Goal: Task Accomplishment & Management: Complete application form

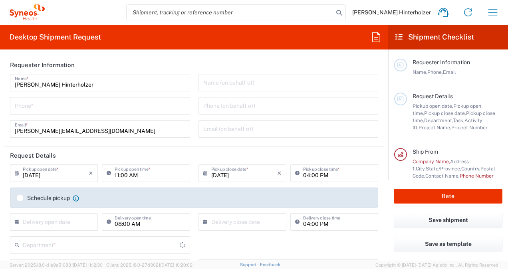
type input "[GEOGRAPHIC_DATA]"
type input "IVH Mexico SA de CV"
type input "3110"
click at [378, 38] on icon at bounding box center [376, 37] width 13 height 13
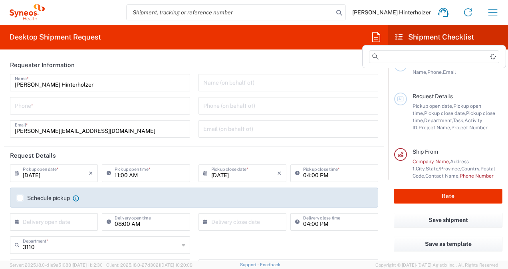
click at [378, 38] on icon at bounding box center [376, 37] width 13 height 13
click at [20, 197] on label "Schedule pickup" at bounding box center [43, 198] width 53 height 6
click at [20, 198] on input "Schedule pickup" at bounding box center [20, 198] width 0 height 0
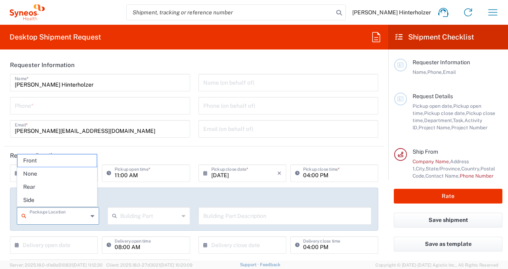
click at [82, 218] on input "text" at bounding box center [59, 216] width 58 height 14
click at [56, 175] on span "None" at bounding box center [57, 174] width 79 height 12
type input "None"
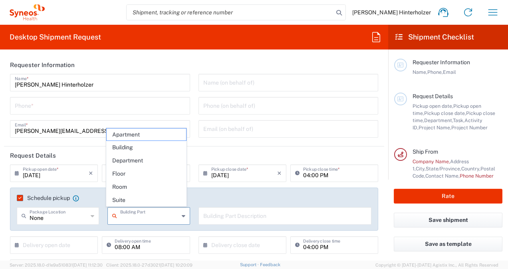
click at [137, 220] on input "text" at bounding box center [149, 216] width 58 height 14
click at [127, 150] on span "Building" at bounding box center [146, 147] width 79 height 12
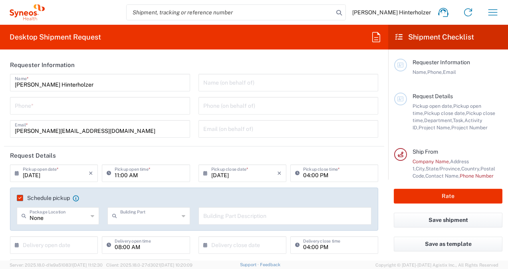
type input "Building"
click at [131, 105] on input "tel" at bounding box center [100, 105] width 171 height 14
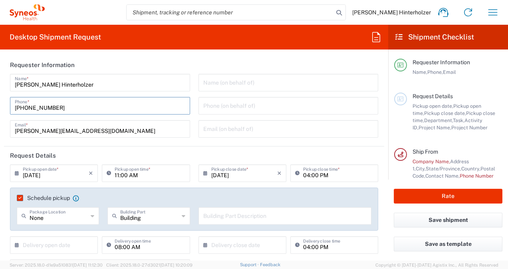
type input "+52 56 1995 8450"
click at [161, 63] on header "Requester Information" at bounding box center [194, 65] width 380 height 18
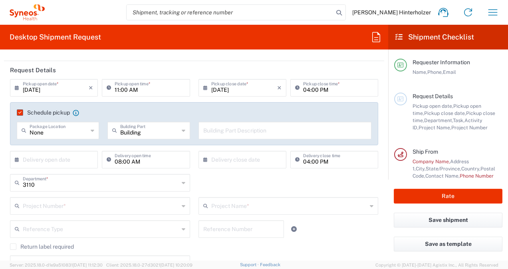
scroll to position [85, 0]
click at [76, 85] on input "09/10/2025" at bounding box center [56, 87] width 66 height 14
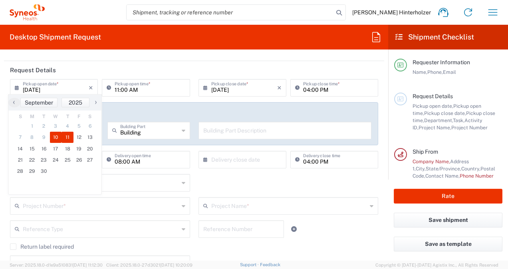
click at [68, 137] on span "11" at bounding box center [68, 137] width 12 height 11
type input "09/11/2025"
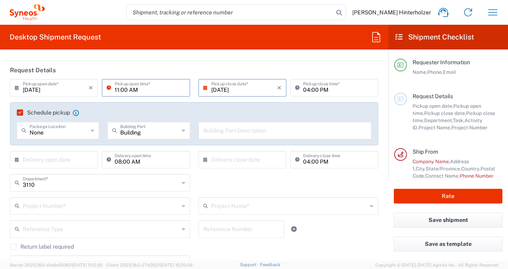
click at [165, 86] on input "11:00 AM" at bounding box center [150, 87] width 70 height 14
click at [134, 90] on input "13:00 AM" at bounding box center [150, 87] width 70 height 14
click at [117, 87] on input "13:00 PM" at bounding box center [150, 87] width 70 height 14
type input "01:00 PM"
click at [304, 92] on input "04:00 PM" at bounding box center [338, 87] width 70 height 14
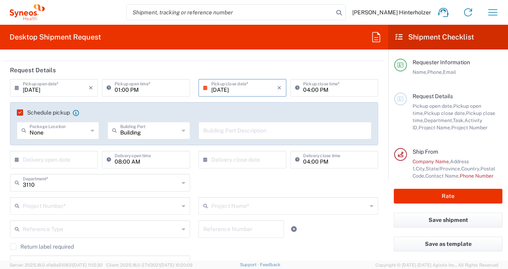
click at [91, 133] on icon at bounding box center [93, 130] width 4 height 13
type input "None"
click at [149, 151] on div "08:00 AM Delivery open time" at bounding box center [146, 160] width 88 height 18
click at [77, 159] on input "text" at bounding box center [56, 159] width 66 height 14
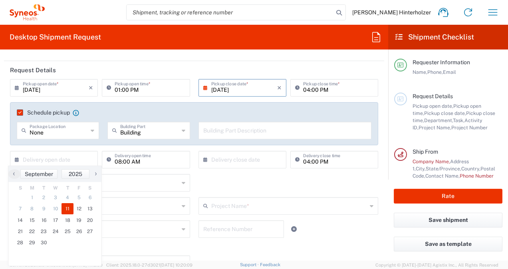
click at [65, 209] on span "11" at bounding box center [68, 208] width 12 height 11
type input "09/11/2025"
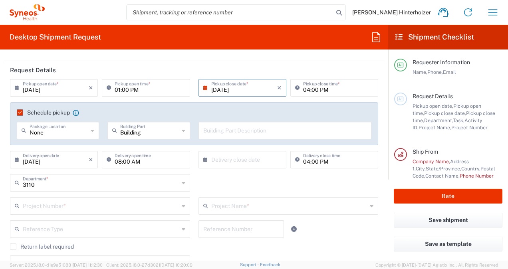
click at [233, 161] on input "text" at bounding box center [244, 159] width 66 height 14
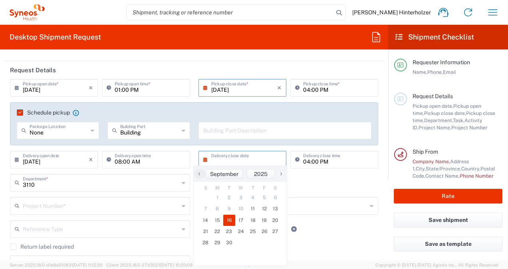
click at [232, 219] on span "16" at bounding box center [229, 220] width 12 height 11
type input "09/16/2025"
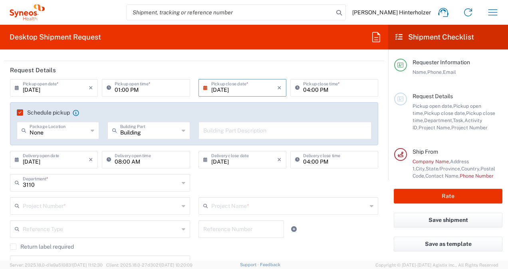
click at [140, 161] on input "08:00 AM" at bounding box center [150, 159] width 70 height 14
type input "09:00 AM"
click at [304, 163] on input "04:00 PM" at bounding box center [338, 159] width 70 height 14
type input "06:00 PM"
click at [303, 185] on div "3110 Department * 3110 3000 3100 3109 3111 3112 3125 3130 3135 3136 3150 3155 3…" at bounding box center [194, 185] width 377 height 23
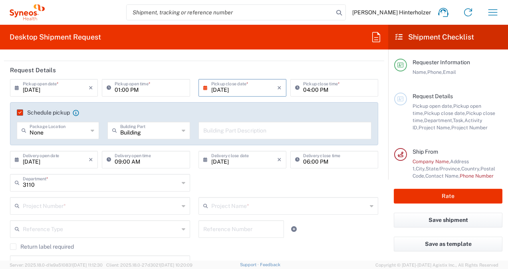
click at [177, 209] on div "Project Number *" at bounding box center [100, 206] width 180 height 18
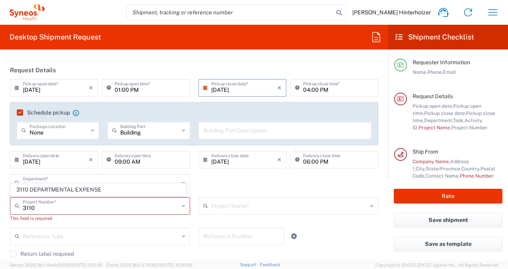
click at [81, 191] on span "3110 DEPARTMENTAL EXPENSE" at bounding box center [98, 190] width 175 height 12
type input "3110 DEPARTMENTAL EXPENSE"
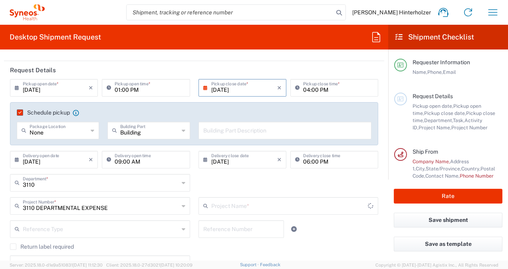
type input "3110 DEPARTMENTAL EXPENSE"
click at [218, 204] on input "text" at bounding box center [289, 206] width 156 height 14
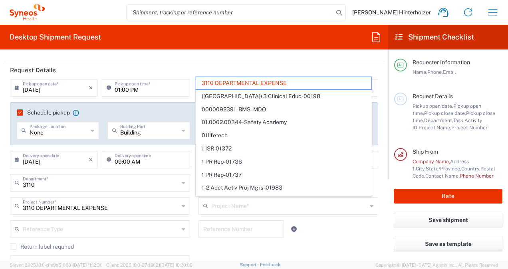
click at [272, 79] on span "3110 DEPARTMENTAL EXPENSE" at bounding box center [283, 83] width 175 height 12
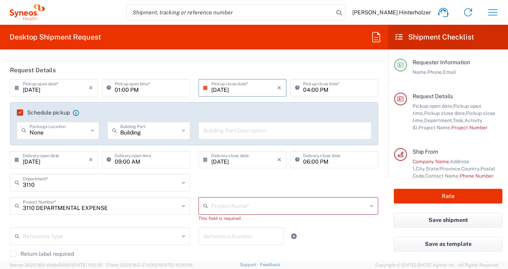
click at [361, 205] on input "text" at bounding box center [289, 206] width 156 height 14
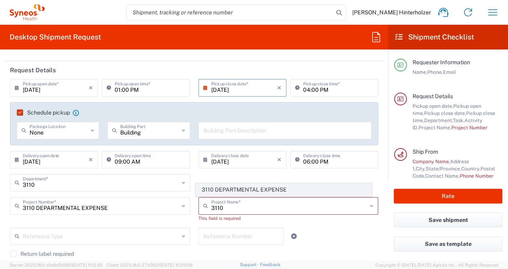
click at [283, 188] on span "3110 DEPARTMENTAL EXPENSE" at bounding box center [283, 190] width 175 height 12
type input "3110 DEPARTMENTAL EXPENSE"
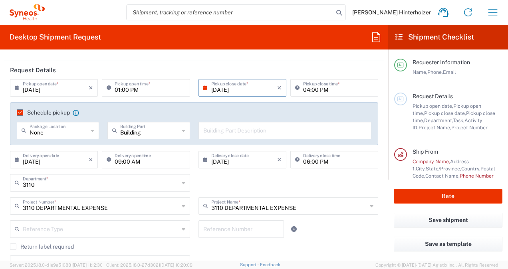
type input "3110 DEPARTMENTAL EXPENSE"
click at [239, 250] on div "Return label required" at bounding box center [194, 250] width 368 height 12
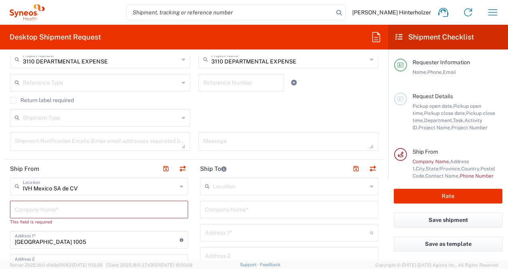
scroll to position [230, 0]
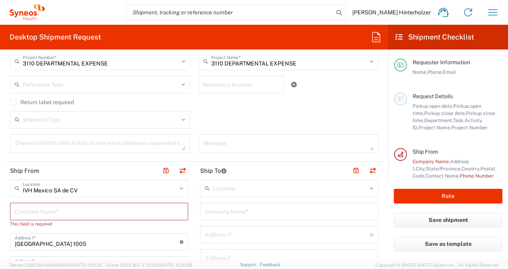
click at [183, 115] on div "Shipment Type" at bounding box center [100, 120] width 180 height 18
click at [214, 114] on div "Shipment Type Batch Regular" at bounding box center [194, 122] width 377 height 23
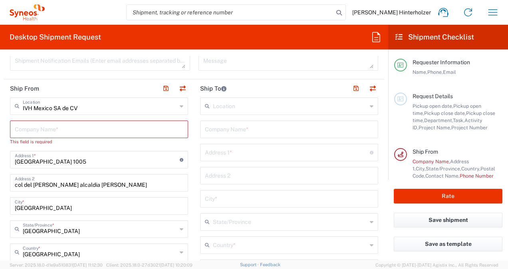
scroll to position [300, 0]
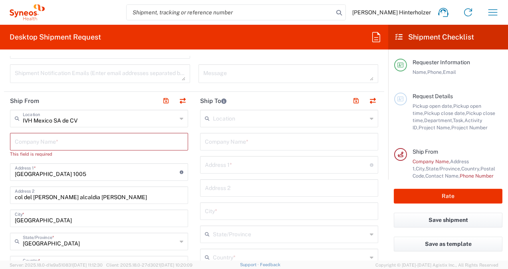
click at [183, 121] on div "IVH Mexico SA de CV Location" at bounding box center [99, 119] width 178 height 18
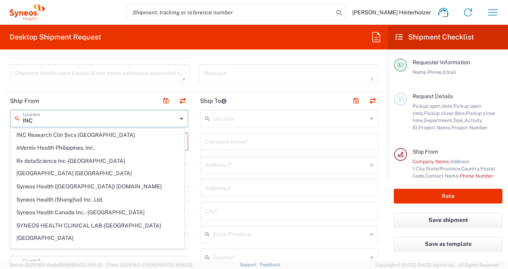
click at [110, 133] on span "INC Research Clin Svcs Mexico" at bounding box center [97, 135] width 173 height 12
type input "INC Research Clin Svcs Mexico"
type input "Via Gustavo Baz 309 edificio A1 Piso 1"
type input "Colonia Industrial de Loma- Tlalnepantla de Baz, Centrum Park"
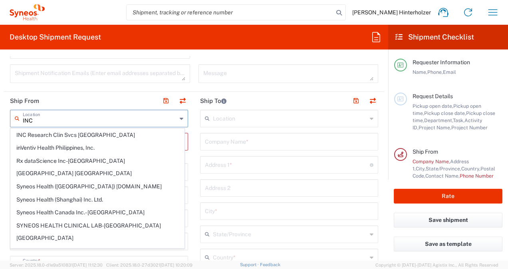
type input "Tlalnepantla"
type input "54060"
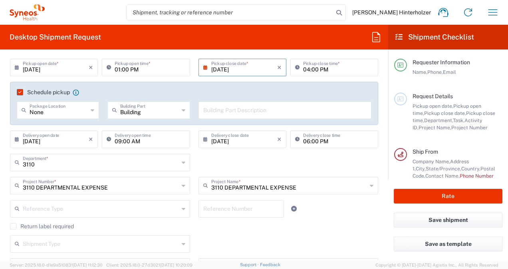
scroll to position [118, 0]
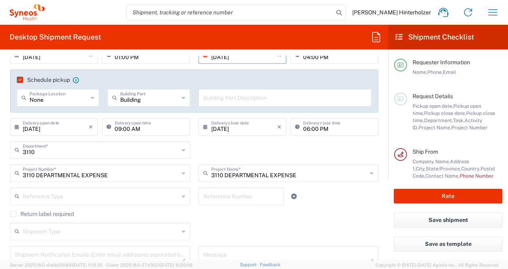
click at [20, 77] on label "Schedule pickup" at bounding box center [43, 80] width 53 height 6
click at [18, 80] on input "Schedule pickup" at bounding box center [18, 80] width 0 height 0
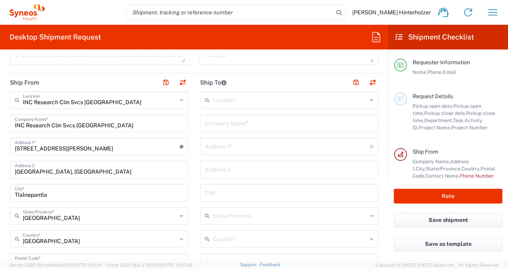
scroll to position [297, 0]
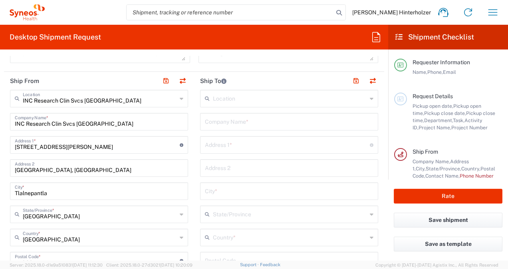
click at [236, 99] on input "text" at bounding box center [290, 98] width 154 height 14
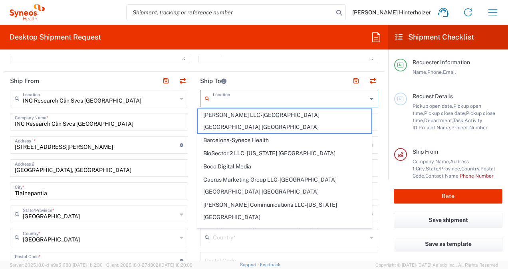
click at [239, 101] on input "text" at bounding box center [290, 98] width 154 height 14
click at [381, 99] on form "Requester Information Tom Rousseau Hinterholzer Name * +52 56 1995 8450 Phone *…" at bounding box center [194, 158] width 388 height 205
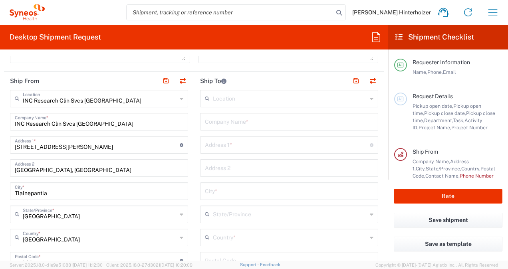
click at [286, 117] on input "text" at bounding box center [289, 121] width 169 height 14
type input "n"
type input "NA"
click at [244, 145] on input "text" at bounding box center [287, 144] width 165 height 14
paste input "Cerrada Oaxaca 15 Int. B604B (Edificio Park Pedregal)"
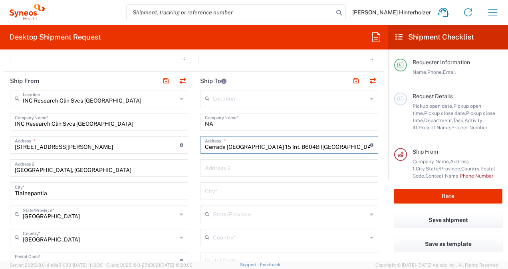
type input "Cerrada Oaxaca 15 Int. B604B (Edificio Park Pedregal)"
click at [248, 170] on input "text" at bounding box center [289, 168] width 169 height 14
paste input "Col. Jardines del Pedregal"
type input "Col. Jardines del Pedregal"
click at [236, 257] on input "undefined" at bounding box center [289, 260] width 169 height 14
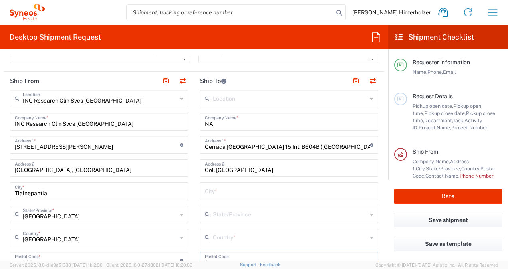
scroll to position [302, 0]
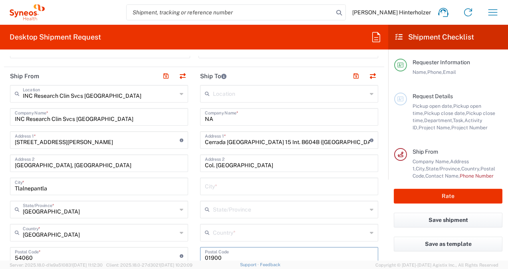
type input "01900"
click at [252, 230] on input "text" at bounding box center [290, 232] width 154 height 14
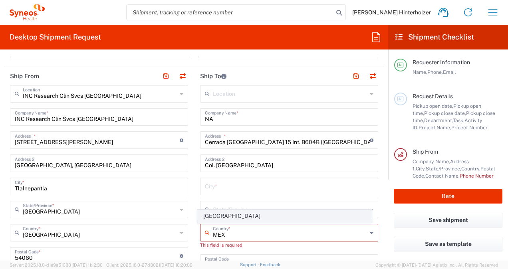
click at [243, 214] on span "Mexico" at bounding box center [284, 216] width 173 height 12
type input "Mexico"
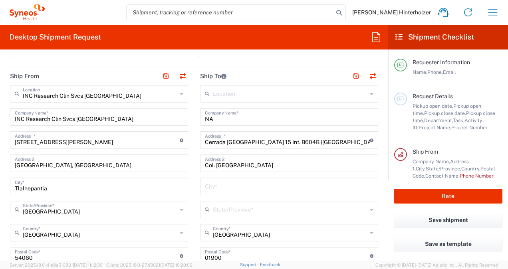
click at [252, 212] on input "text" at bounding box center [290, 209] width 154 height 14
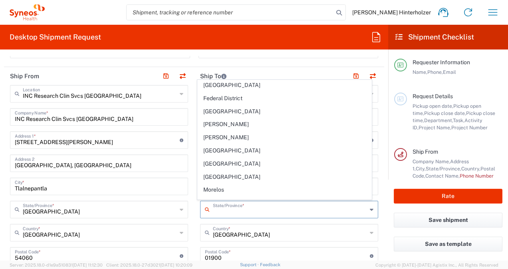
scroll to position [107, 0]
click at [280, 93] on span "Federal District" at bounding box center [284, 97] width 173 height 12
type input "Federal District"
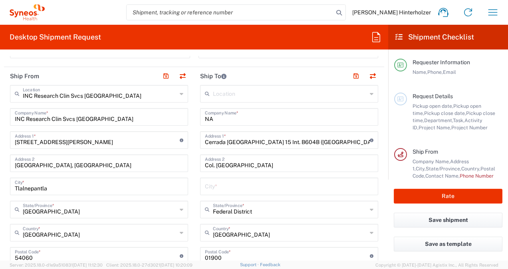
click at [253, 178] on div "City *" at bounding box center [289, 187] width 178 height 18
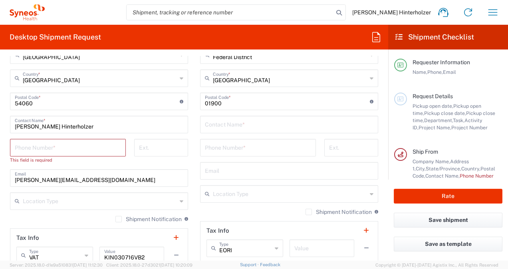
scroll to position [455, 0]
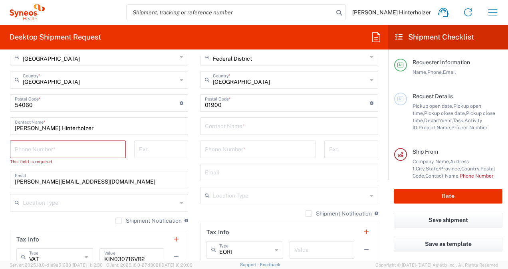
type input "Ciudad de Mexico"
click at [241, 129] on input "text" at bounding box center [289, 126] width 169 height 14
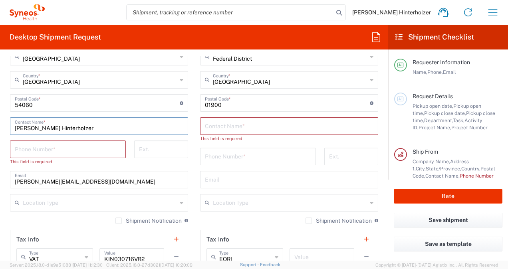
drag, startPoint x: 113, startPoint y: 125, endPoint x: -2, endPoint y: 117, distance: 114.5
click at [0, 117] on html "Tom Rousseau Hinterholzer Home Shipment estimator Shipment tracking Desktop shi…" at bounding box center [254, 134] width 508 height 269
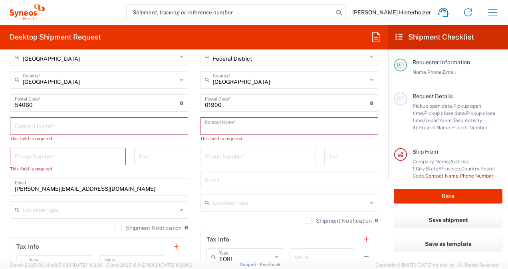
click at [248, 123] on input "text" at bounding box center [289, 126] width 169 height 14
paste input "Tom Rousseau Hinterholzer"
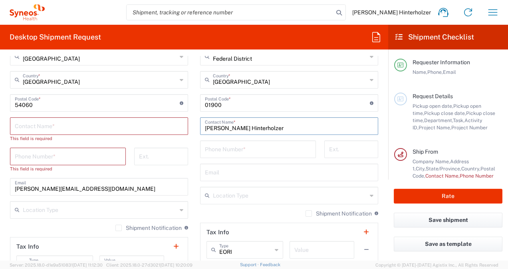
type input "Tom Rousseau Hinterholzer"
drag, startPoint x: 143, startPoint y: 185, endPoint x: 0, endPoint y: 183, distance: 143.4
click at [0, 183] on html "Tom Rousseau Hinterholzer Home Shipment estimator Shipment tracking Desktop shi…" at bounding box center [254, 134] width 508 height 269
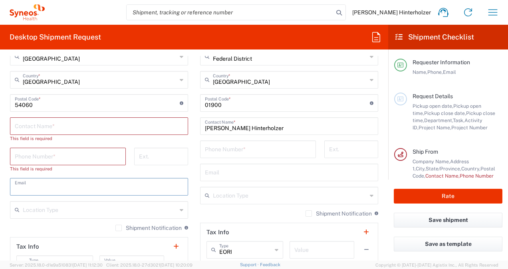
click at [230, 167] on input "text" at bounding box center [289, 172] width 169 height 14
paste input "tom.rousseauhinterholzer@syneoshealth.com"
type input "tom.rousseauhinterholzer@syneoshealth.com"
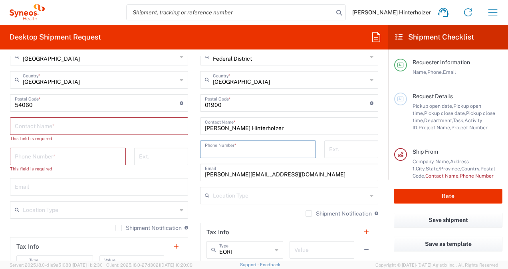
click at [222, 142] on input "tel" at bounding box center [258, 149] width 106 height 14
type input "+52 56 1995 8450"
click at [121, 129] on input "text" at bounding box center [99, 126] width 169 height 14
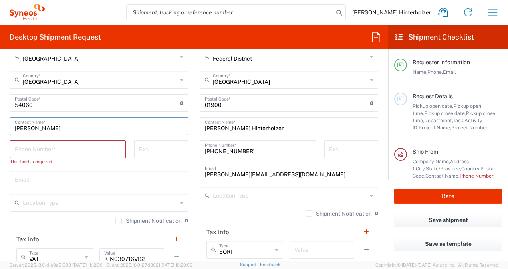
type input "Pamela Marin Garcia"
click at [68, 173] on input "text" at bounding box center [99, 179] width 169 height 14
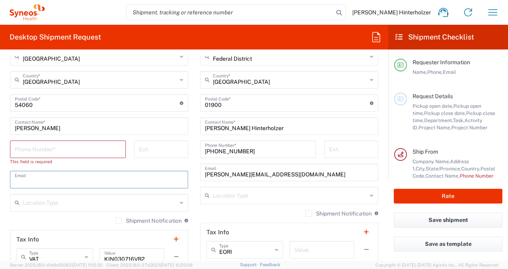
paste input "pamela.maringarcia@syneoshealth.com"
type input "pamela.maringarcia@syneoshealth.com"
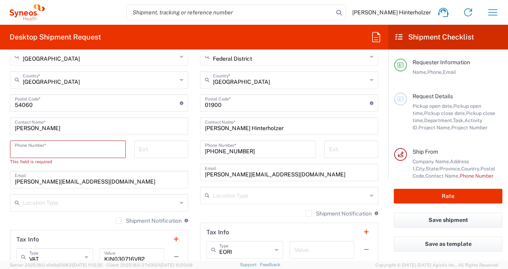
click at [100, 147] on input "tel" at bounding box center [68, 149] width 106 height 14
paste input "5521690300"
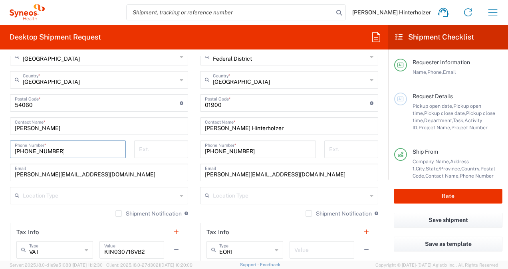
click at [36, 150] on input "+52 5521690300" at bounding box center [68, 149] width 106 height 14
type input "+52 55 2169 0300"
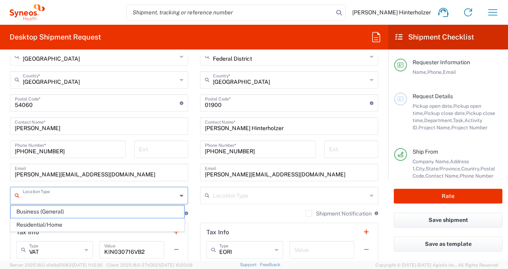
click at [74, 189] on input "text" at bounding box center [100, 195] width 154 height 14
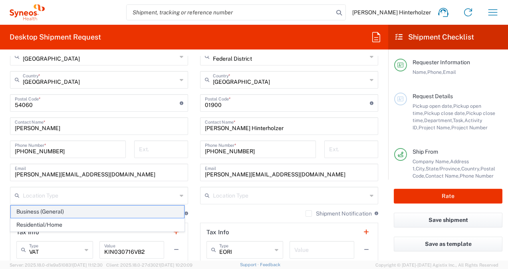
click at [67, 211] on span "Business (General)" at bounding box center [97, 212] width 173 height 12
type input "Business (General)"
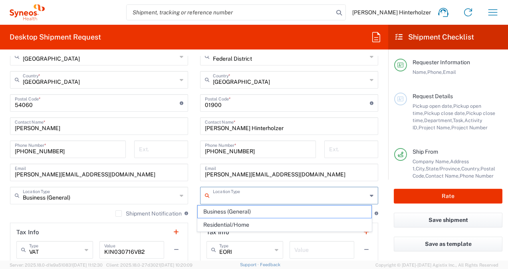
click at [252, 201] on input "text" at bounding box center [290, 195] width 154 height 14
click at [247, 223] on span "Residential/Home" at bounding box center [284, 225] width 173 height 12
type input "Residential/Home"
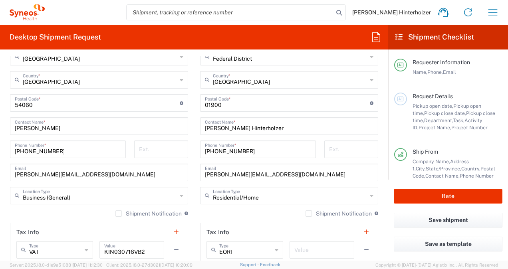
click at [254, 213] on div "Shipment Notification If checked, a shipment notification email will be sent to…" at bounding box center [289, 216] width 178 height 13
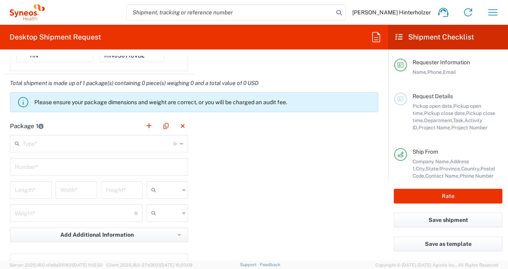
scroll to position [671, 0]
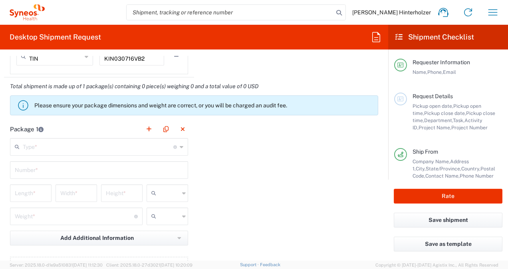
click at [181, 145] on div "Type * Material used to package goods" at bounding box center [99, 147] width 178 height 18
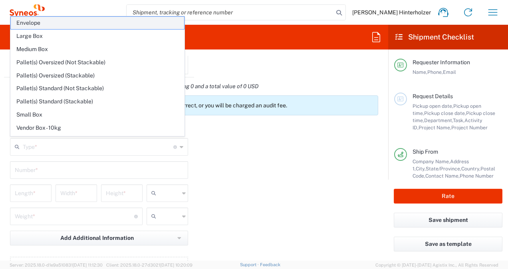
click at [79, 21] on span "Envelope" at bounding box center [97, 23] width 173 height 12
type input "Envelope"
type input "1"
type input "9.5"
type input "12.5"
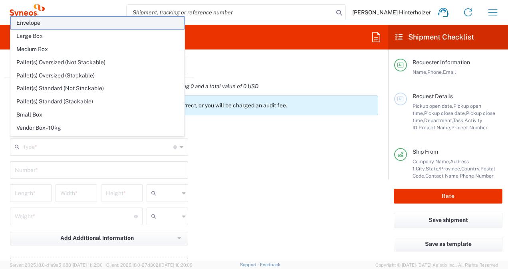
type input "0.25"
type input "in"
type input "0.45"
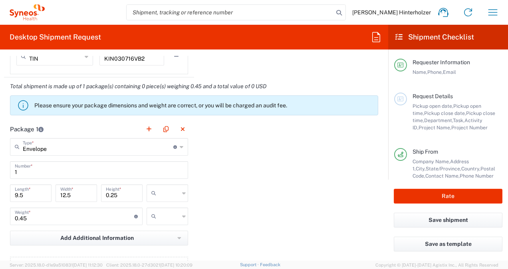
click at [174, 195] on input "text" at bounding box center [169, 193] width 20 height 13
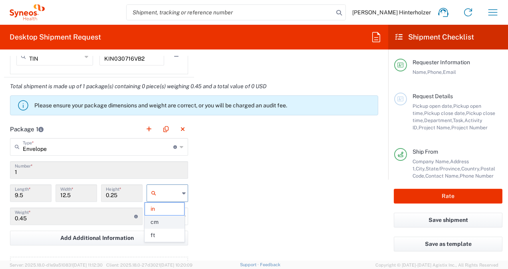
click at [165, 218] on span "cm" at bounding box center [164, 222] width 39 height 12
type input "24.13"
type input "31.75"
type input "0.64"
type input "cm"
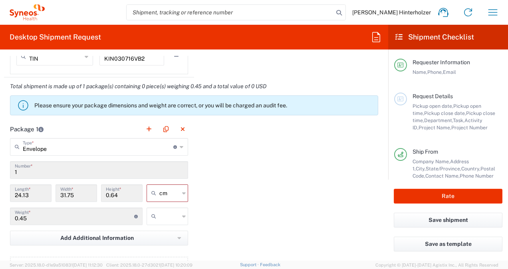
click at [174, 215] on input "text" at bounding box center [169, 216] width 20 height 13
click at [169, 232] on span "kgs" at bounding box center [164, 232] width 39 height 12
type input "kgs"
click at [251, 213] on div "Package 1 Envelope Type * Material used to package goods Envelope Large Box Med…" at bounding box center [194, 207] width 380 height 175
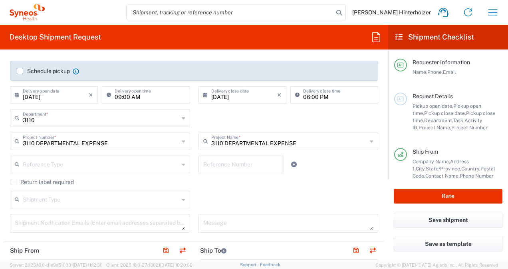
scroll to position [0, 0]
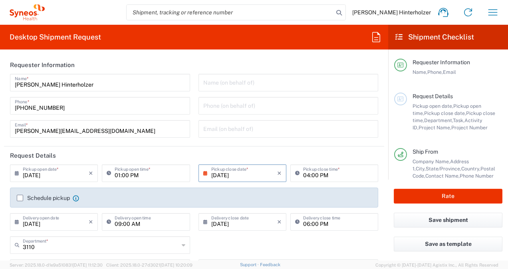
click at [21, 198] on label "Schedule pickup" at bounding box center [43, 198] width 53 height 6
click at [20, 198] on input "Schedule pickup" at bounding box center [20, 198] width 0 height 0
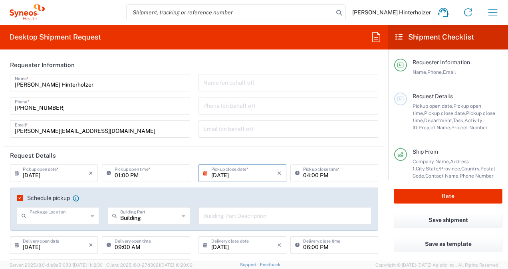
click at [86, 215] on input "text" at bounding box center [59, 216] width 58 height 14
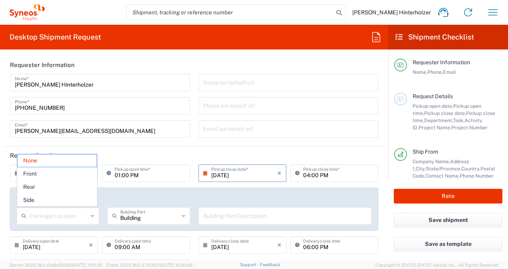
click at [36, 162] on span "None" at bounding box center [57, 161] width 79 height 12
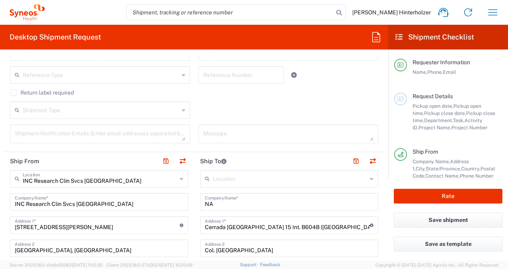
scroll to position [236, 0]
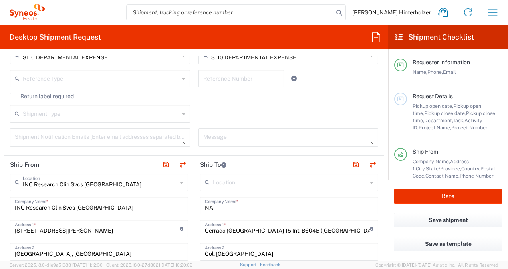
click at [384, 119] on form "Requester Information Tom Rousseau Hinterholzer Name * +52 56 1995 8450 Phone *…" at bounding box center [194, 158] width 388 height 205
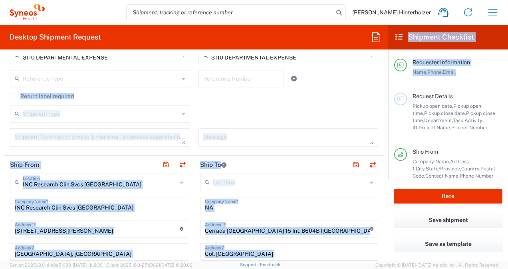
drag, startPoint x: 388, startPoint y: 118, endPoint x: 384, endPoint y: 73, distance: 45.3
click at [384, 73] on div "Desktop Shipment Request Requester Information Tom Rousseau Hinterholzer Name *…" at bounding box center [254, 143] width 508 height 236
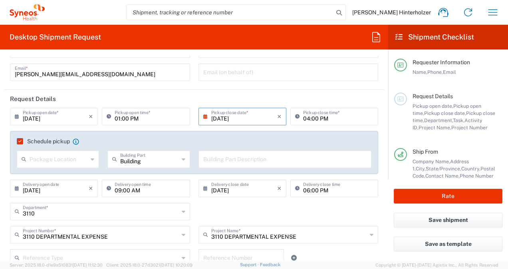
click at [242, 157] on input "text" at bounding box center [285, 159] width 164 height 14
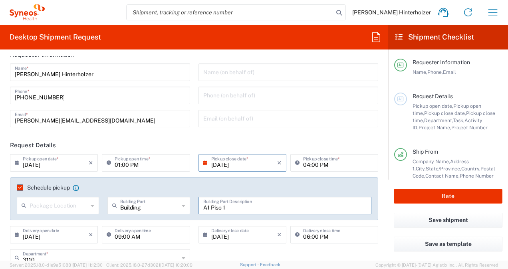
scroll to position [8, 0]
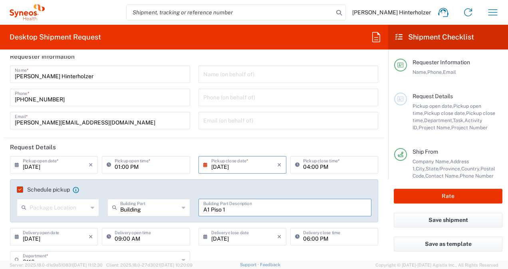
type input "A1 Piso 1"
click at [87, 209] on div "Package Location" at bounding box center [58, 208] width 82 height 18
click at [46, 236] on span "None" at bounding box center [57, 238] width 79 height 12
type input "None"
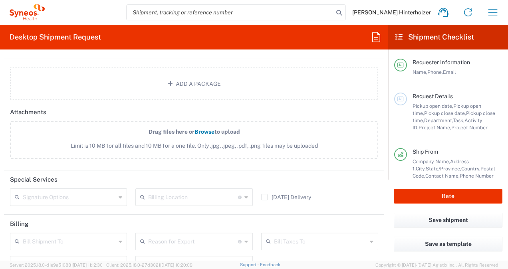
scroll to position [960, 0]
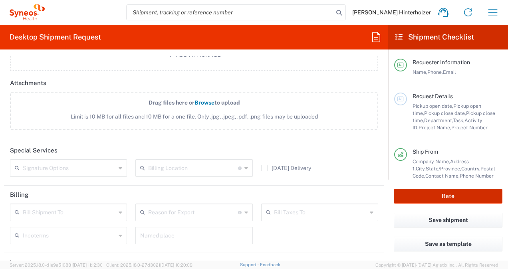
click at [448, 190] on div "Rate" at bounding box center [448, 196] width 120 height 33
click at [448, 190] on button "Rate" at bounding box center [448, 196] width 109 height 15
type input "3110 DEPARTMENTAL EXPENSE"
click at [421, 199] on button "Rate" at bounding box center [448, 196] width 109 height 15
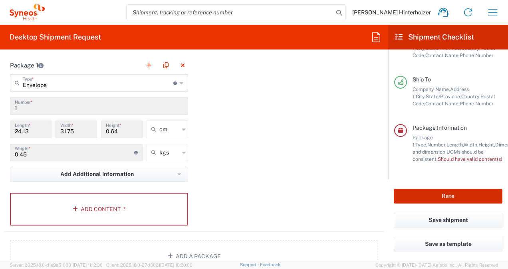
scroll to position [763, 0]
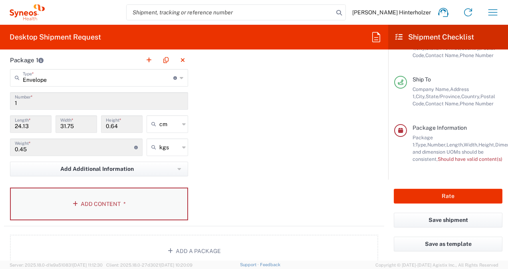
click at [140, 190] on button "Add Content *" at bounding box center [99, 204] width 178 height 33
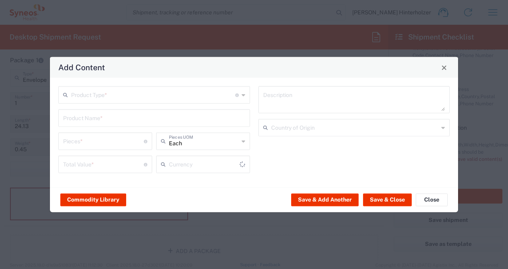
type input "US Dollar"
click at [242, 98] on icon at bounding box center [244, 95] width 4 height 13
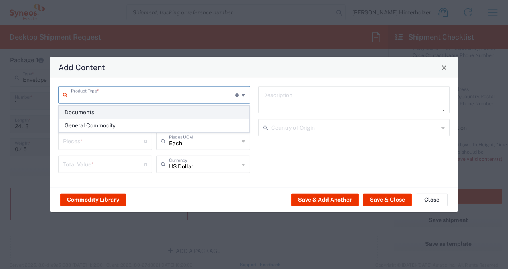
click at [112, 112] on span "Documents" at bounding box center [154, 112] width 190 height 12
type input "Documents"
type input "1"
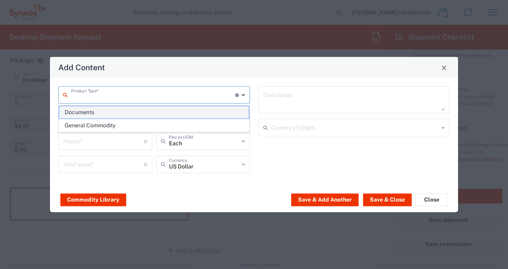
type textarea "Documents"
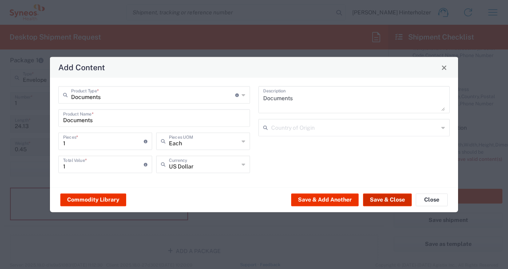
click at [378, 196] on button "Save & Close" at bounding box center [387, 199] width 49 height 13
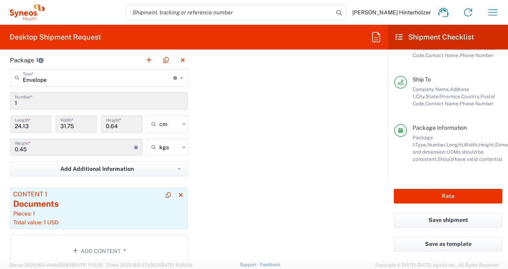
click at [64, 192] on div "Content 1" at bounding box center [99, 194] width 172 height 7
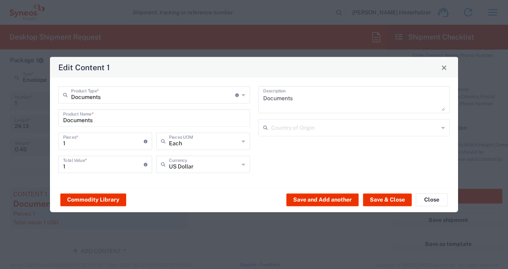
click at [288, 123] on input "text" at bounding box center [355, 127] width 168 height 14
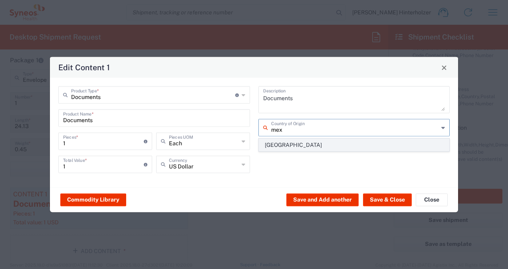
click at [282, 146] on span "Mexico" at bounding box center [354, 145] width 190 height 12
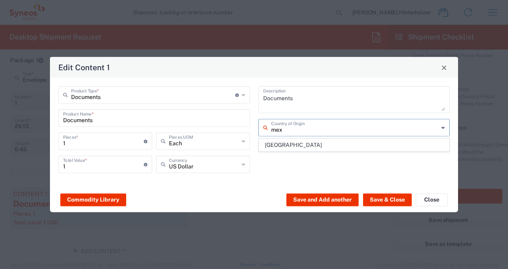
type input "Mexico"
click at [380, 200] on button "Save & Close" at bounding box center [387, 199] width 49 height 13
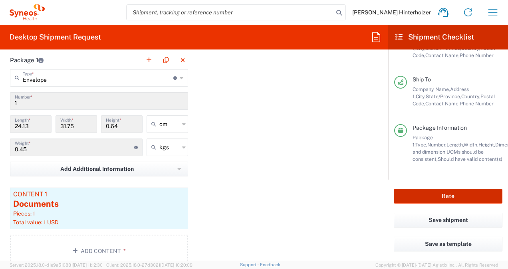
click at [466, 193] on button "Rate" at bounding box center [448, 196] width 109 height 15
click at [406, 200] on button "Rate" at bounding box center [448, 196] width 109 height 15
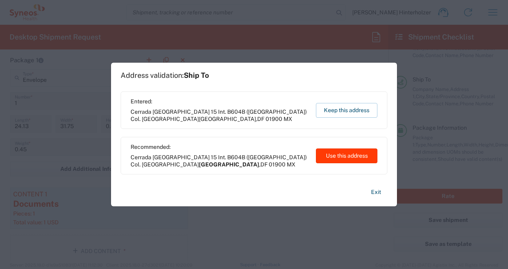
click at [336, 155] on button "Use this address" at bounding box center [347, 156] width 62 height 15
type input "Ciudad de México"
type input "Federal District"
type input "Mexico"
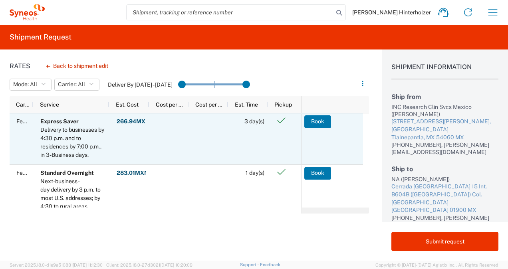
scroll to position [21, 0]
click at [320, 124] on button "Book" at bounding box center [317, 121] width 27 height 13
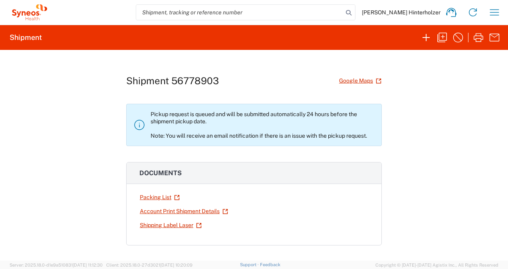
click at [445, 207] on div "Shipment 56778903 Google Maps Pickup request is queued and will be submitted au…" at bounding box center [254, 155] width 508 height 211
click at [428, 226] on div "Shipment 56778903 Google Maps Pickup request is queued and will be submitted au…" at bounding box center [254, 155] width 508 height 211
click at [496, 14] on icon "button" at bounding box center [494, 12] width 13 height 13
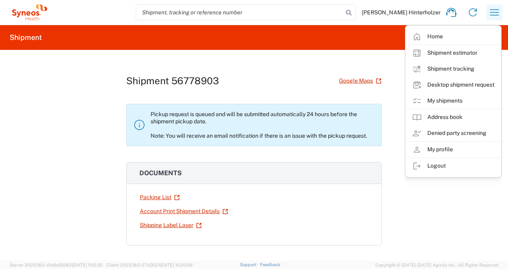
click at [456, 104] on link "My shipments" at bounding box center [453, 101] width 95 height 16
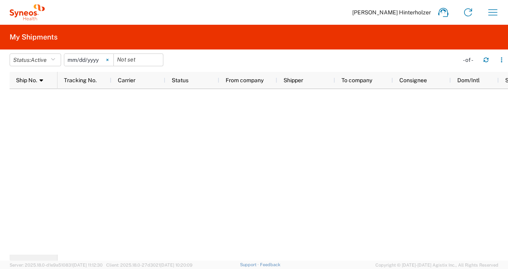
click at [111, 63] on svg-icon at bounding box center [107, 60] width 12 height 12
